Goal: Download file/media

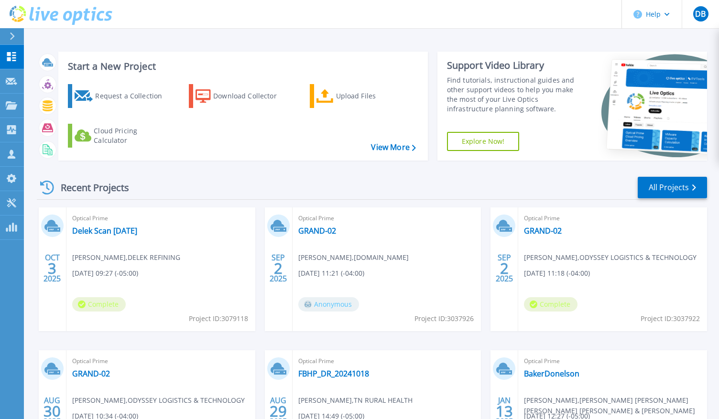
scroll to position [35, 0]
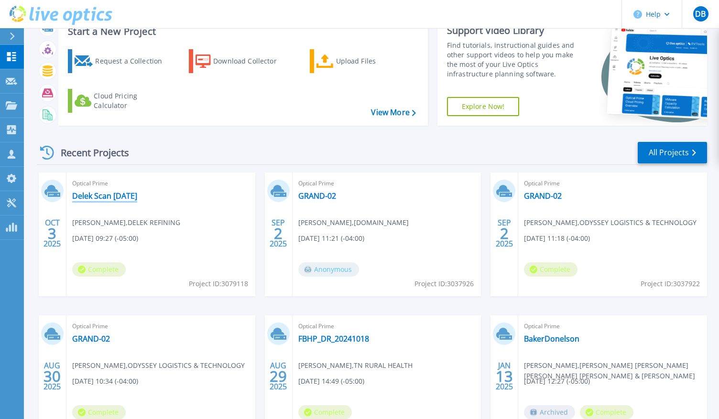
click at [110, 192] on link "Delek Scan [DATE]" at bounding box center [104, 196] width 65 height 10
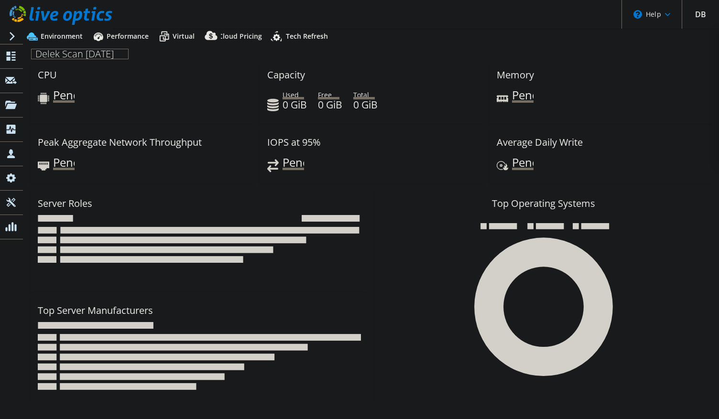
select select "USD"
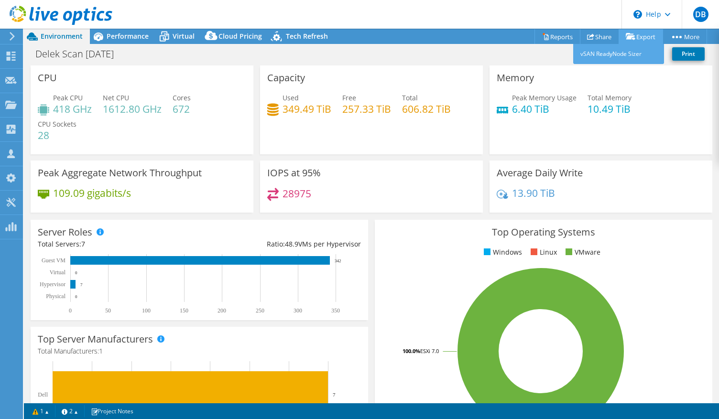
click at [643, 36] on link "Export" at bounding box center [641, 36] width 44 height 15
click at [553, 35] on link "Reports" at bounding box center [558, 36] width 46 height 15
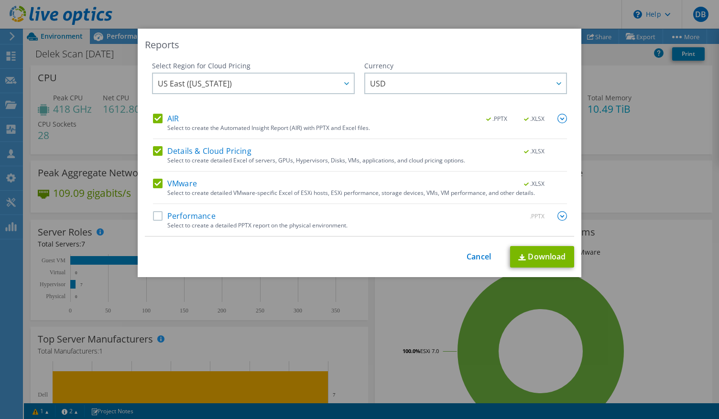
click at [175, 217] on label "Performance" at bounding box center [184, 216] width 63 height 10
click at [0, 0] on input "Performance" at bounding box center [0, 0] width 0 height 0
click at [566, 217] on img at bounding box center [562, 216] width 10 height 10
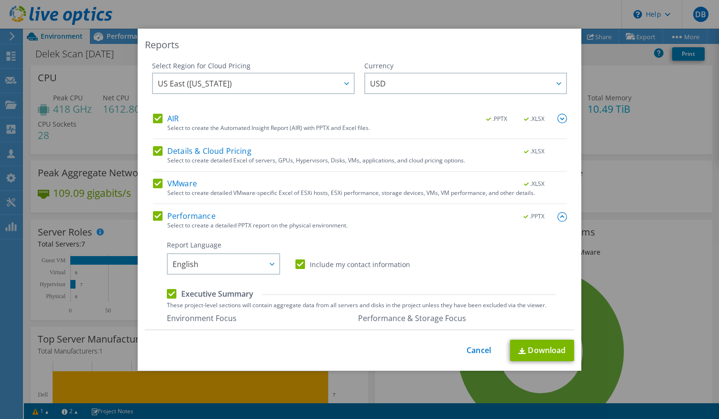
click at [561, 211] on div at bounding box center [562, 216] width 10 height 11
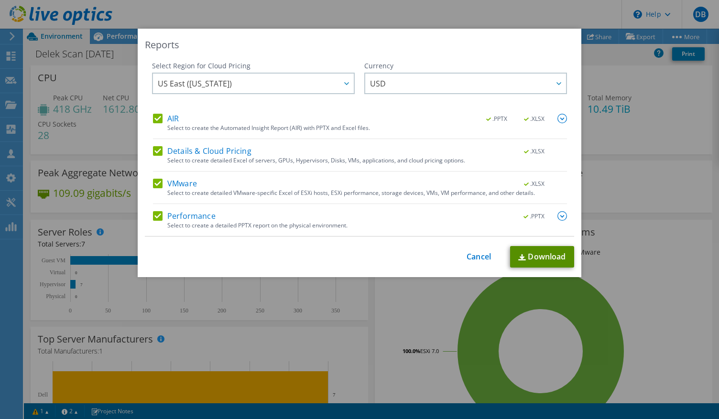
click at [536, 266] on link "Download" at bounding box center [542, 257] width 64 height 22
